Goal: Information Seeking & Learning: Learn about a topic

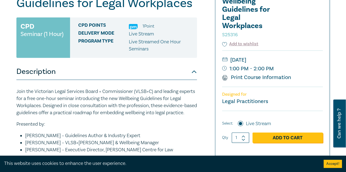
scroll to position [23, 0]
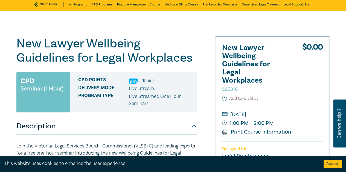
click at [190, 59] on h1 "New Lawyer Wellbeing Guidelines for Legal Workplaces S25316" at bounding box center [106, 51] width 180 height 28
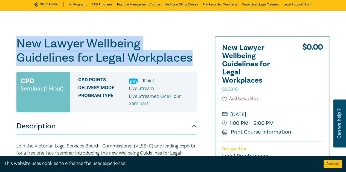
drag, startPoint x: 191, startPoint y: 59, endPoint x: 1, endPoint y: 50, distance: 191.1
click at [159, 40] on h1 "New Lawyer Wellbeing Guidelines for Legal Workplaces S25316" at bounding box center [106, 51] width 180 height 28
drag, startPoint x: 191, startPoint y: 58, endPoint x: 12, endPoint y: 47, distance: 179.5
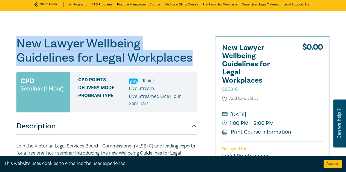
click at [138, 45] on h1 "New Lawyer Wellbeing Guidelines for Legal Workplaces S25316" at bounding box center [106, 51] width 180 height 28
drag, startPoint x: 190, startPoint y: 57, endPoint x: 15, endPoint y: 49, distance: 175.5
click at [149, 48] on h1 "New Lawyer Wellbeing Guidelines for Legal Workplaces S25316" at bounding box center [106, 51] width 180 height 28
drag, startPoint x: 192, startPoint y: 58, endPoint x: 17, endPoint y: 46, distance: 175.0
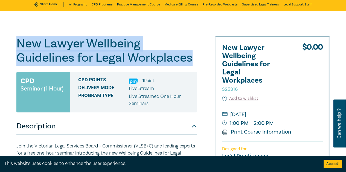
click at [16, 47] on h1 "New Lawyer Wellbeing Guidelines for Legal Workplaces S25316" at bounding box center [106, 51] width 180 height 28
click at [138, 45] on h1 "New Lawyer Wellbeing Guidelines for Legal Workplaces S25316" at bounding box center [106, 51] width 180 height 28
